Goal: Transaction & Acquisition: Purchase product/service

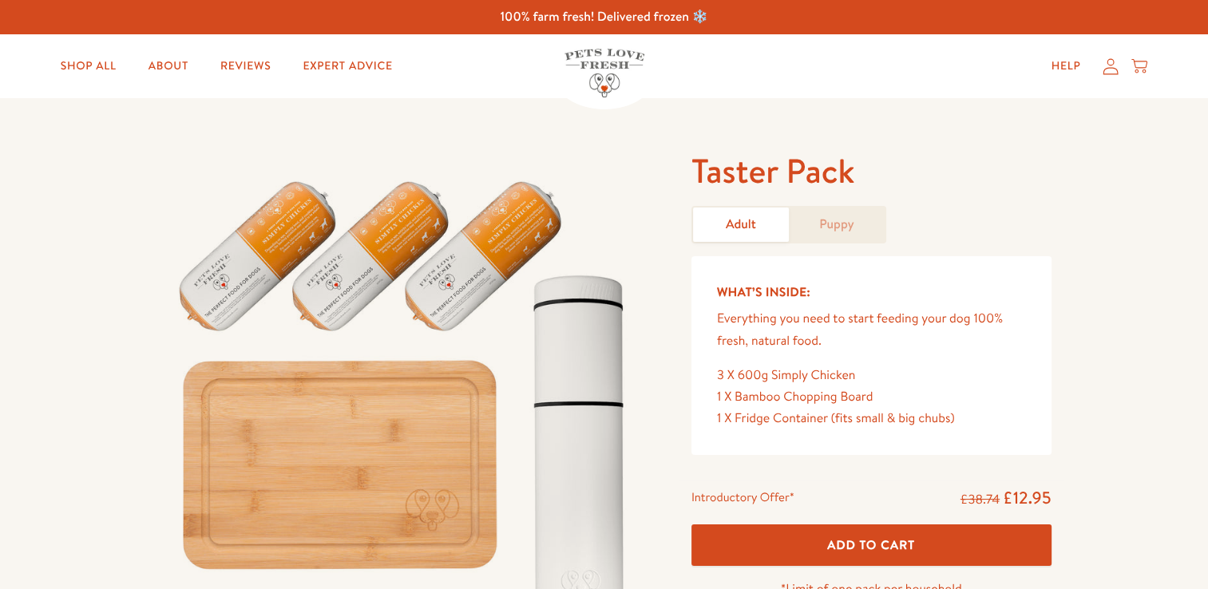
click at [888, 529] on button "Add To Cart" at bounding box center [871, 545] width 360 height 42
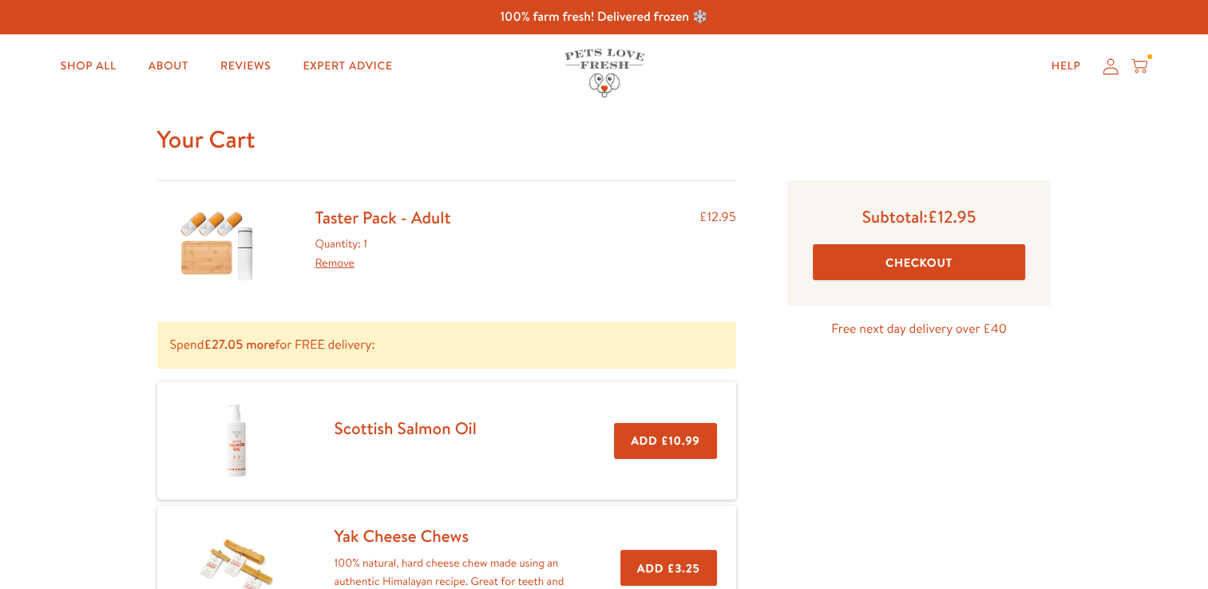
click at [989, 264] on button "Checkout" at bounding box center [919, 262] width 213 height 36
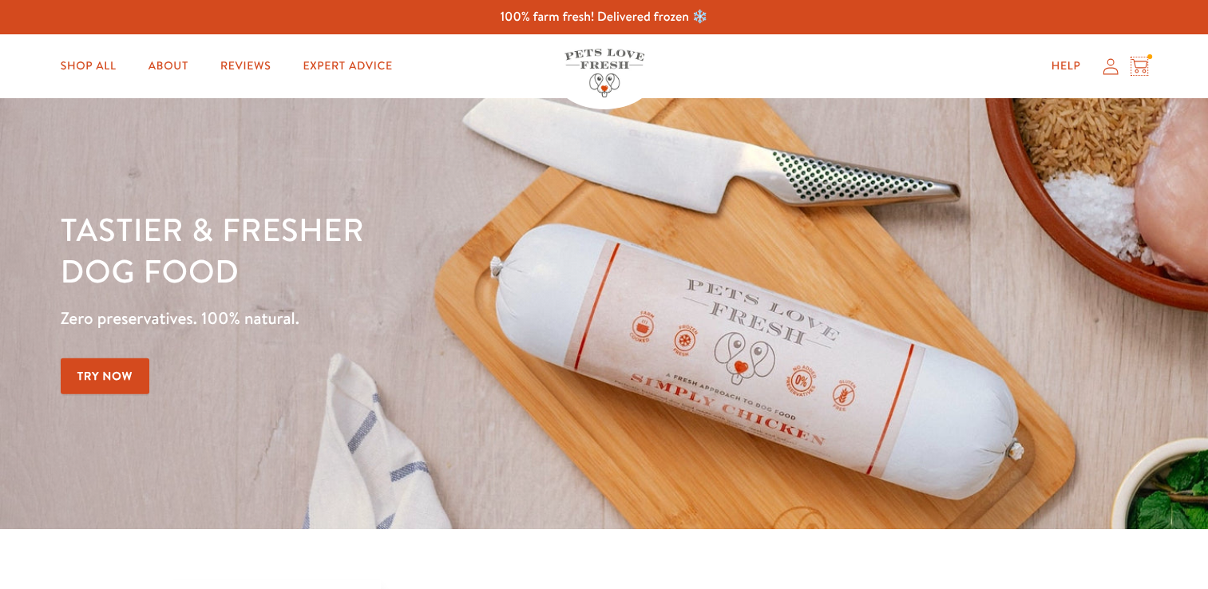
click at [1137, 68] on icon at bounding box center [1139, 64] width 16 height 10
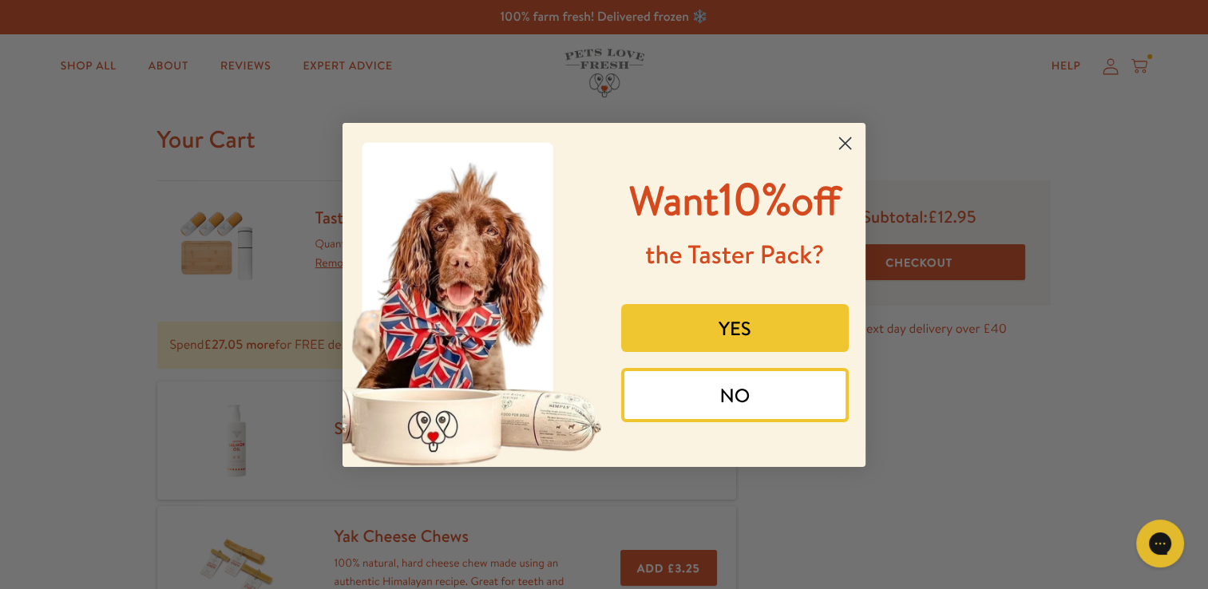
click at [840, 146] on icon "Close dialog" at bounding box center [845, 142] width 11 height 11
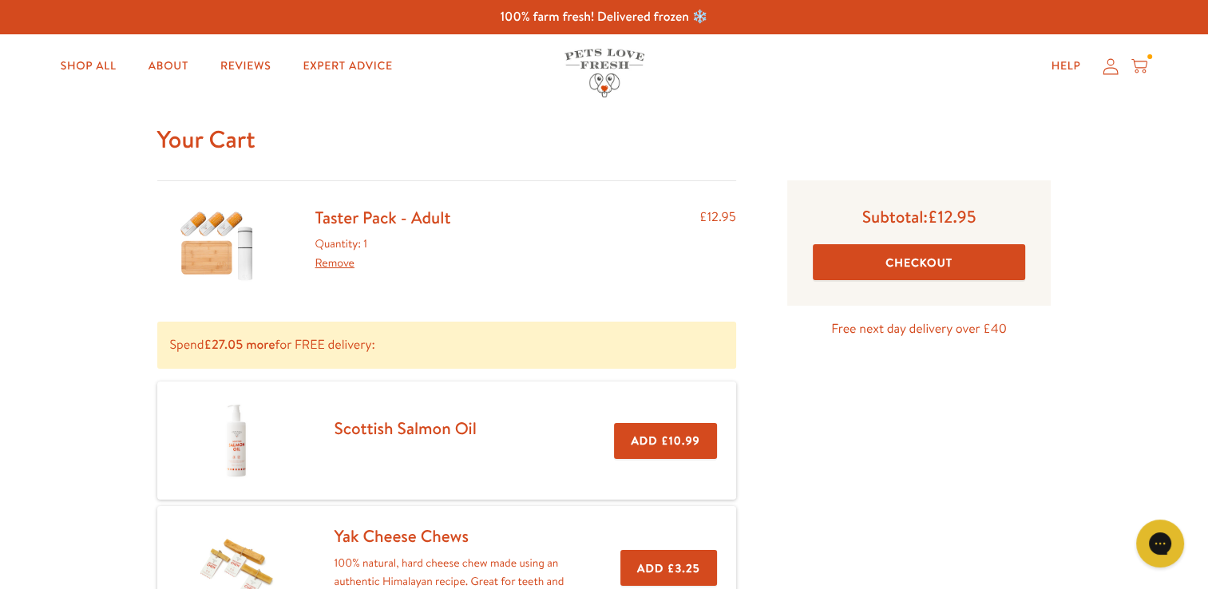
click at [332, 262] on link "Remove" at bounding box center [334, 263] width 39 height 16
